Goal: Transaction & Acquisition: Register for event/course

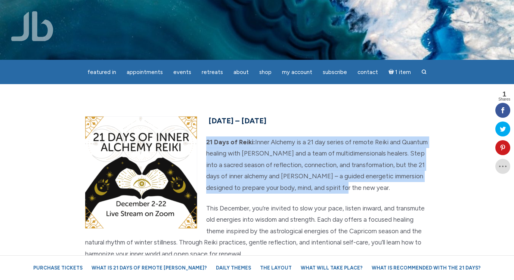
drag, startPoint x: 204, startPoint y: 140, endPoint x: 362, endPoint y: 189, distance: 165.5
click at [362, 189] on p "21 Days of Reiki: Inner Alchemy is a 21 day series of remote Reiki and Quantum …" at bounding box center [257, 164] width 344 height 57
copy p "21 Days of Reiki: Inner Alchemy is a 21 day series of remote Reiki and Quantum …"
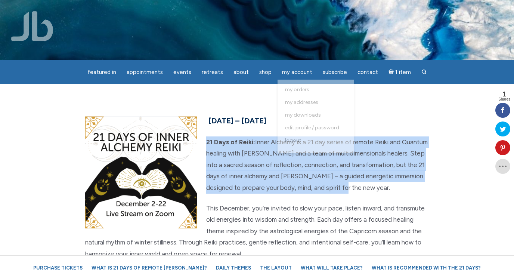
click at [229, 164] on p "21 Days of Reiki: Inner Alchemy is a 21 day series of remote Reiki and Quantum …" at bounding box center [257, 164] width 344 height 57
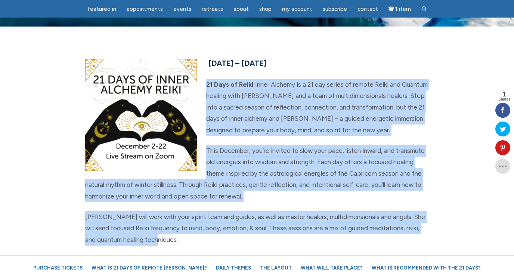
scroll to position [39, 0]
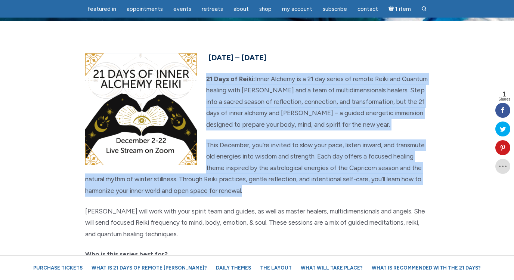
drag, startPoint x: 206, startPoint y: 142, endPoint x: 255, endPoint y: 192, distance: 70.0
click at [255, 192] on div "December 2nd – 22nd, 2025 21 Days of Reiki: Inner Alchemy is a 21 day series of…" at bounding box center [257, 188] width 355 height 275
copy div "21 Days of Reiki: Inner Alchemy is a 21 day series of remote Reiki and Quantum …"
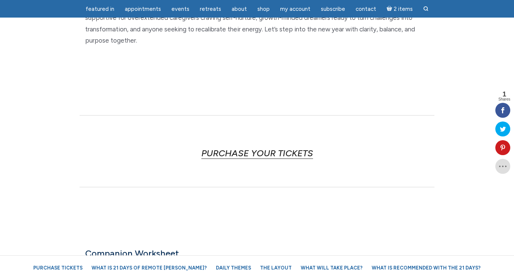
click at [217, 152] on link "PURCHASE YOUR TICKETS" at bounding box center [257, 153] width 112 height 11
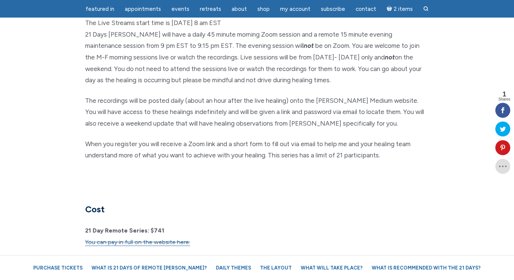
scroll to position [2052, 0]
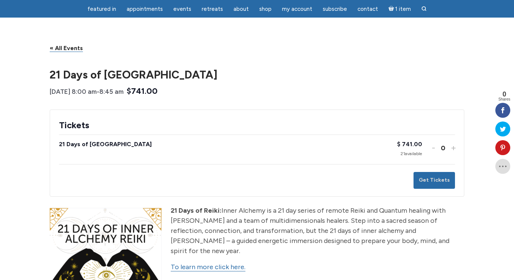
scroll to position [50, 0]
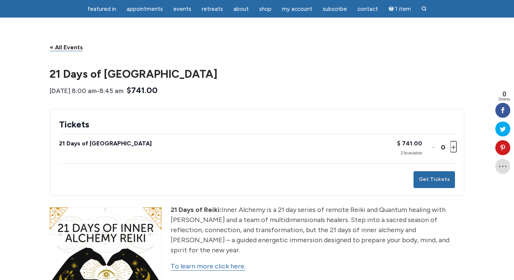
click at [452, 149] on button "Increase ticket quantity for 21 Days of Inner Alchemy +" at bounding box center [453, 146] width 4 height 11
click at [433, 184] on button "Get Tickets" at bounding box center [434, 179] width 41 height 17
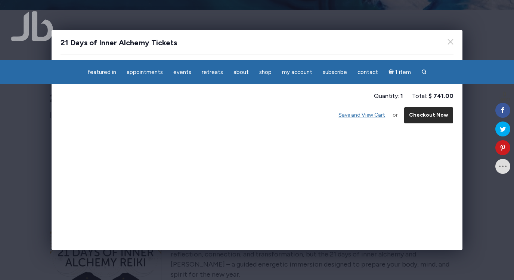
click at [426, 116] on button "Checkout Now" at bounding box center [429, 115] width 50 height 17
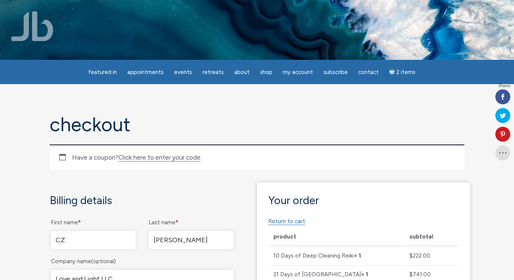
select select "GA"
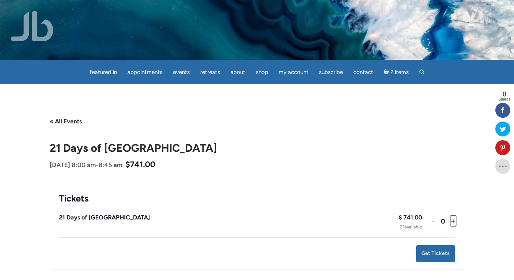
click at [454, 221] on button "Increase ticket quantity for 21 Days of Inner Alchemy +" at bounding box center [453, 220] width 4 height 11
click at [440, 251] on button "Get Tickets" at bounding box center [435, 253] width 39 height 17
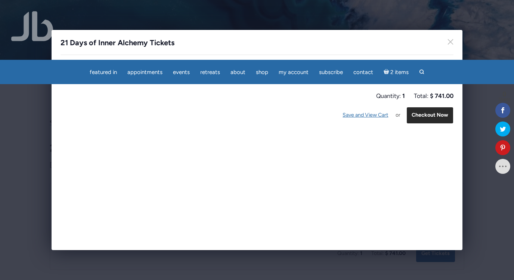
click at [427, 113] on button "Checkout Now" at bounding box center [430, 115] width 47 height 17
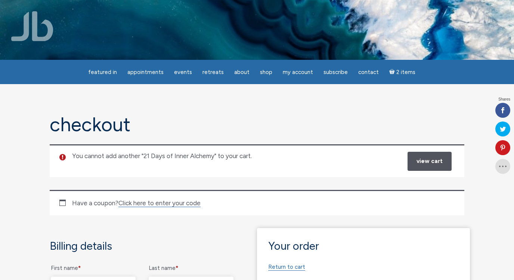
select select "GA"
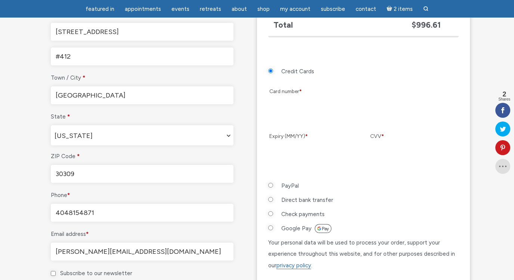
scroll to position [346, 0]
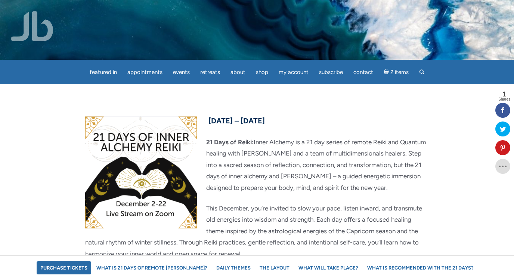
click at [83, 268] on link "Purchase Tickets" at bounding box center [64, 267] width 55 height 13
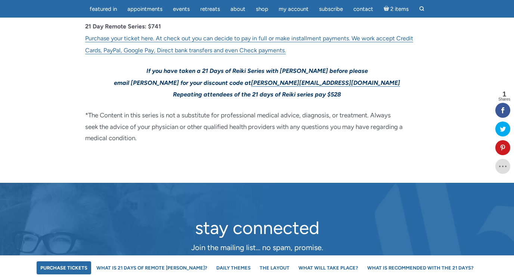
scroll to position [2238, 0]
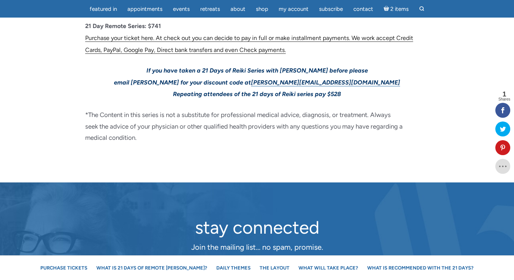
click at [182, 54] on link "Purchase your ticket here. At check out you can decide to pay in full or make i…" at bounding box center [249, 43] width 328 height 19
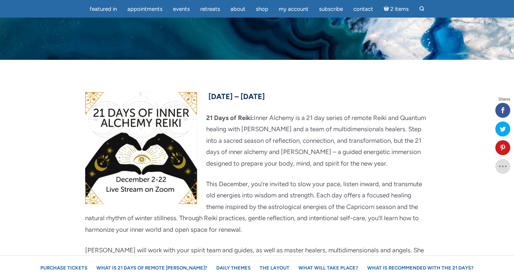
scroll to position [2262, 0]
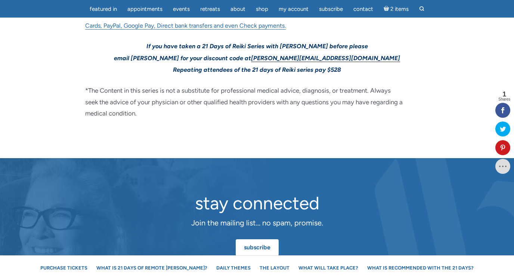
click at [287, 62] on link "Colleen@jamiebutlermedium.com" at bounding box center [325, 58] width 149 height 7
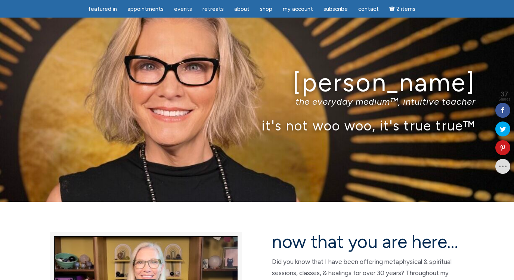
scroll to position [30, 0]
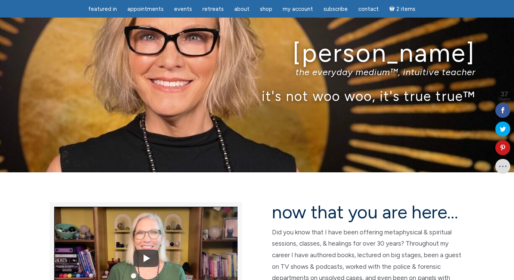
click at [452, 4] on ul "featured in featured in Memes Appointments Book a Lecture/Class How I Read Half…" at bounding box center [257, 9] width 514 height 18
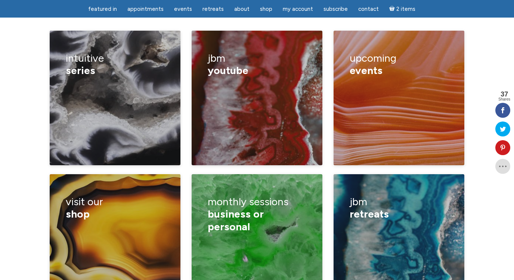
scroll to position [1069, 0]
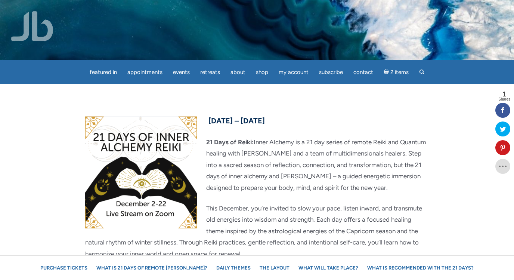
click at [34, 103] on section "December 2nd – 22nd, 2025 21 Days of Reiki: Inner Alchemy is a 21 day series of…" at bounding box center [257, 246] width 514 height 324
click at [27, 27] on img at bounding box center [32, 26] width 42 height 30
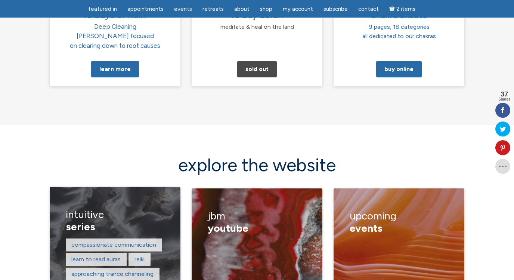
scroll to position [909, 0]
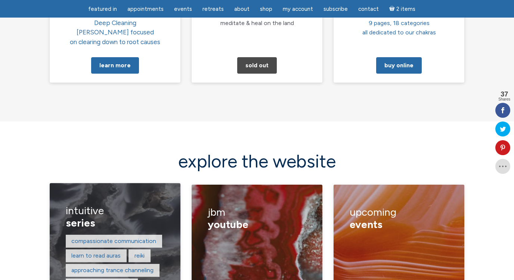
click at [98, 280] on link "21 days of remote reiki" at bounding box center [101, 284] width 61 height 7
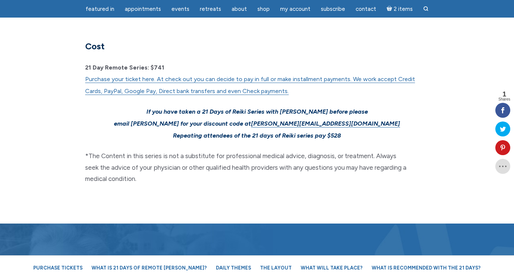
scroll to position [2219, 0]
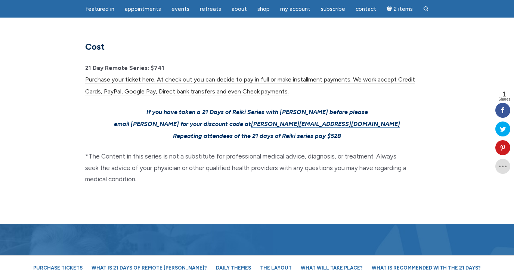
click at [146, 76] on link "Purchase your ticket here. At check out you can decide to pay in full or make i…" at bounding box center [250, 85] width 330 height 19
